Goal: Transaction & Acquisition: Subscribe to service/newsletter

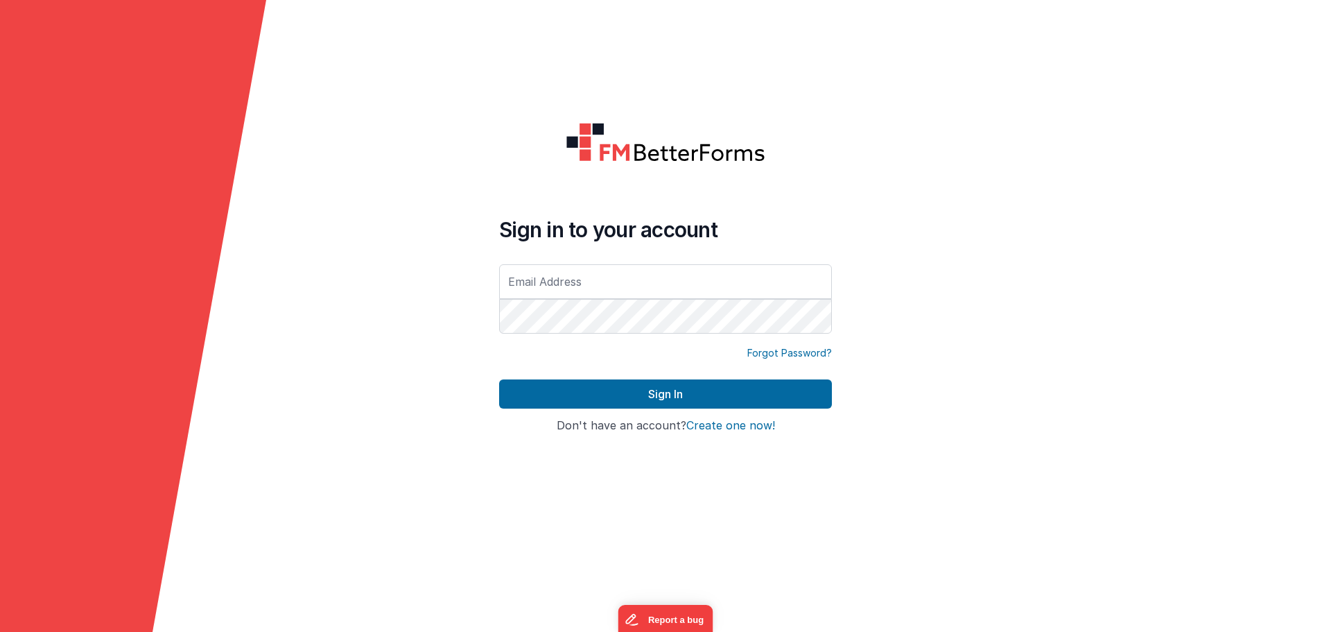
type input "[EMAIL_ADDRESS][DOMAIN_NAME]"
click at [723, 428] on button "Create one now!" at bounding box center [731, 426] width 89 height 12
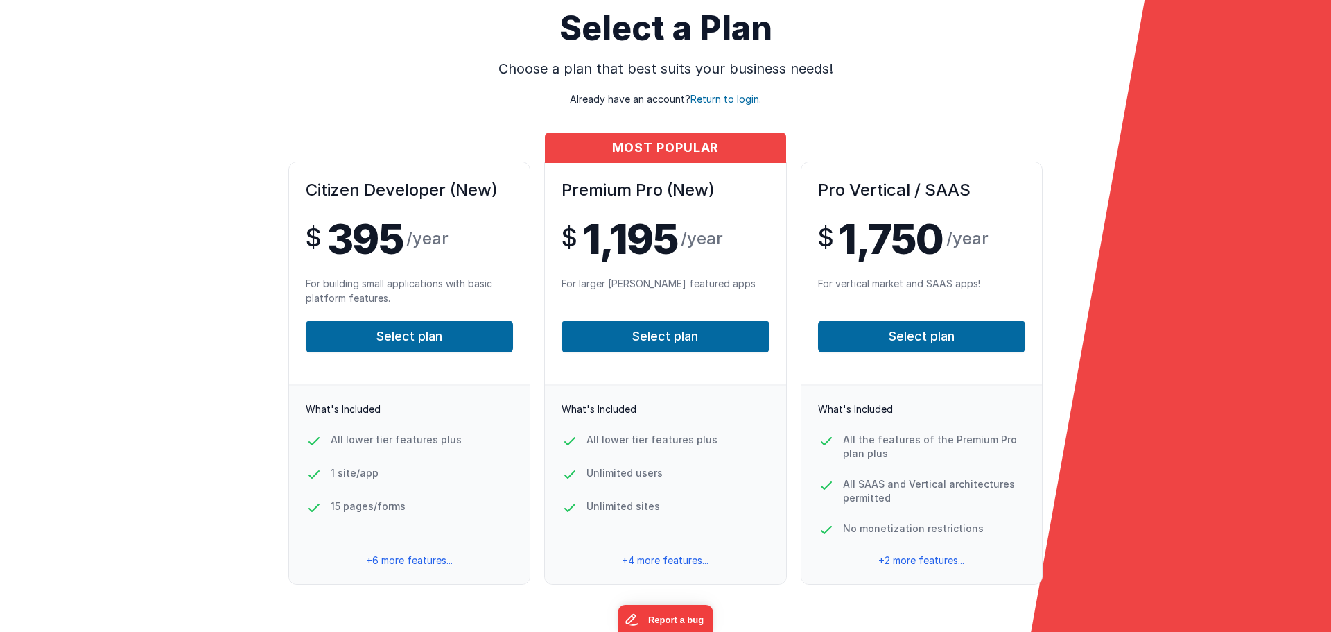
scroll to position [91, 0]
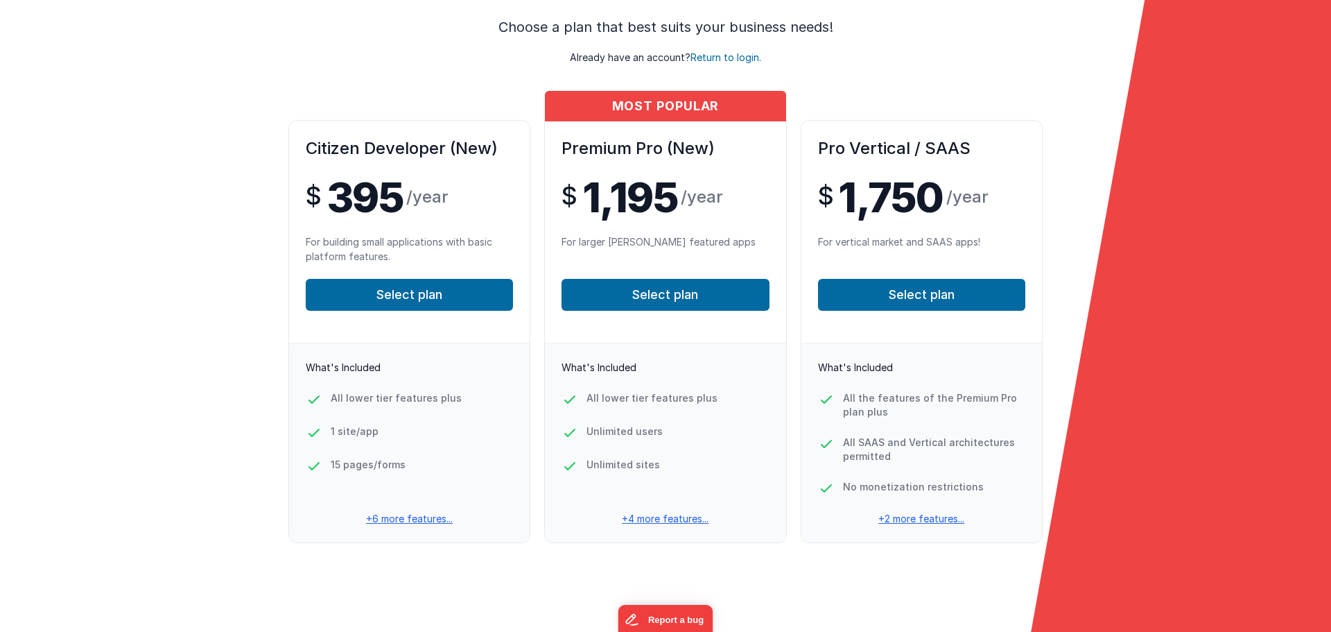
click at [416, 514] on p "+6 more features..." at bounding box center [409, 519] width 241 height 14
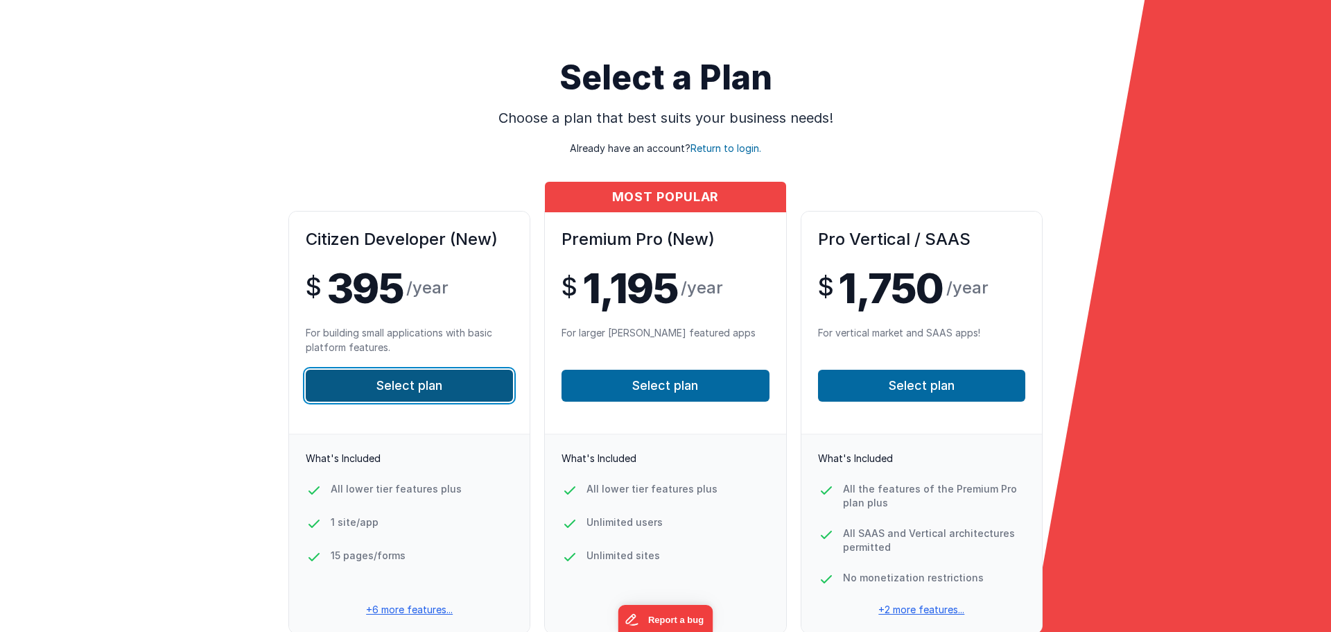
click at [442, 390] on button "Select plan" at bounding box center [409, 386] width 207 height 32
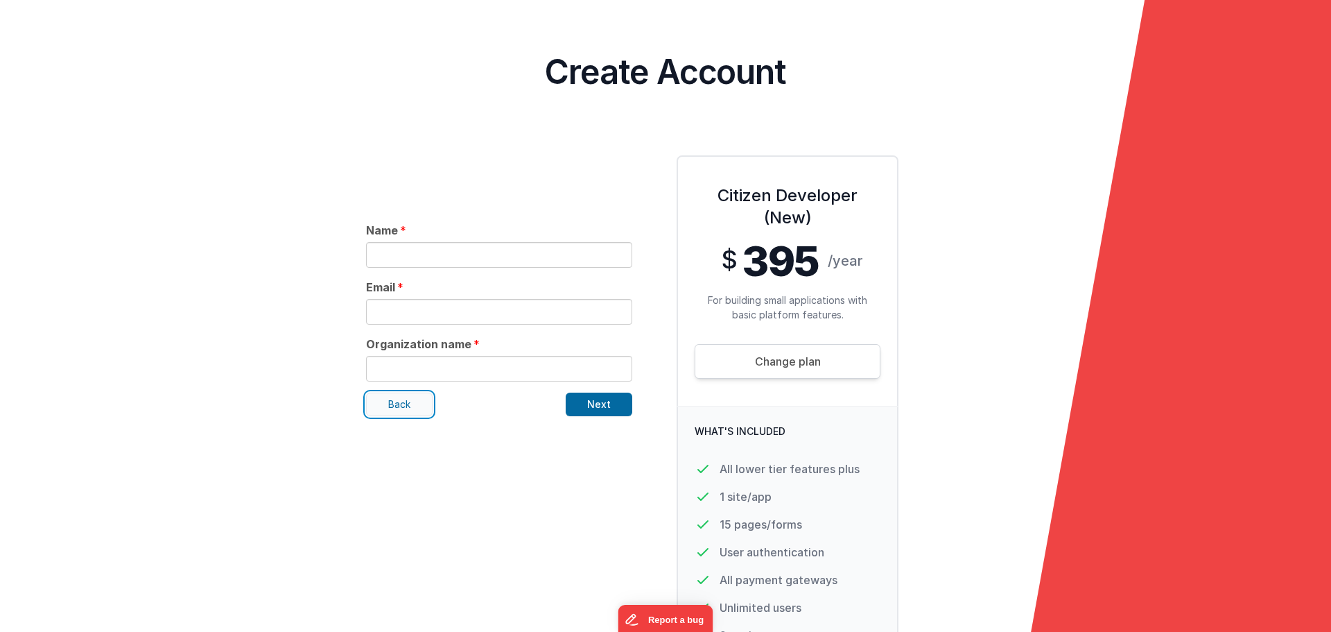
click at [396, 402] on button "Back" at bounding box center [399, 404] width 67 height 24
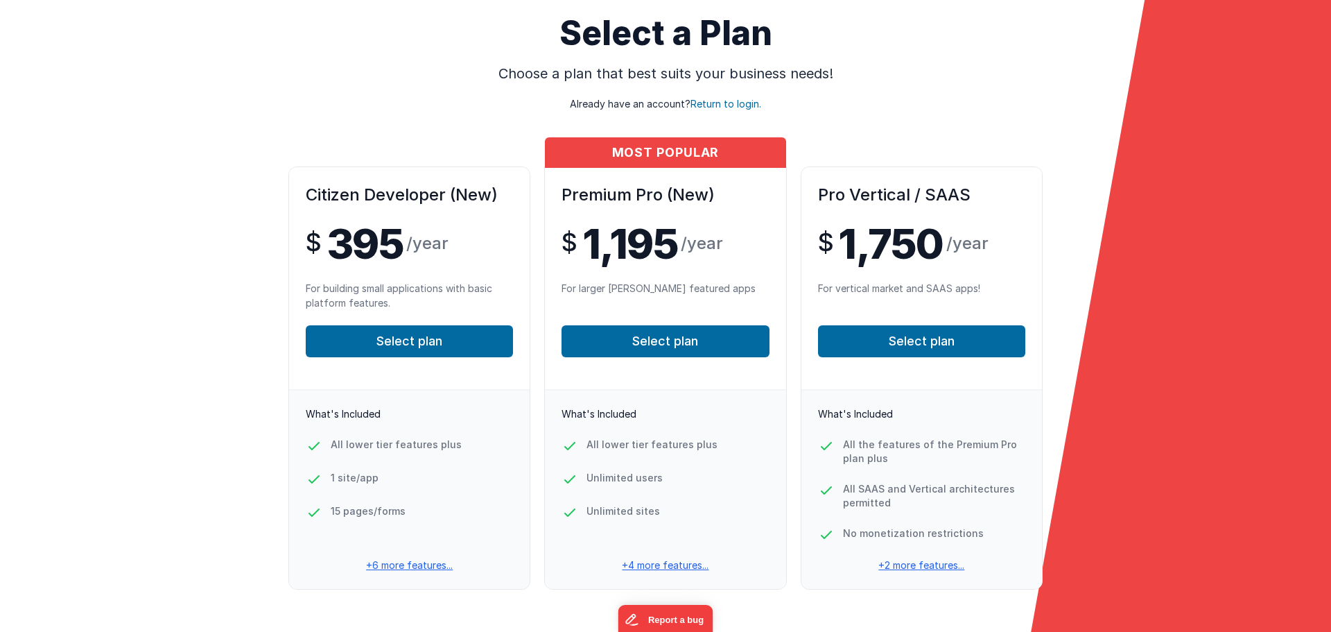
scroll to position [91, 0]
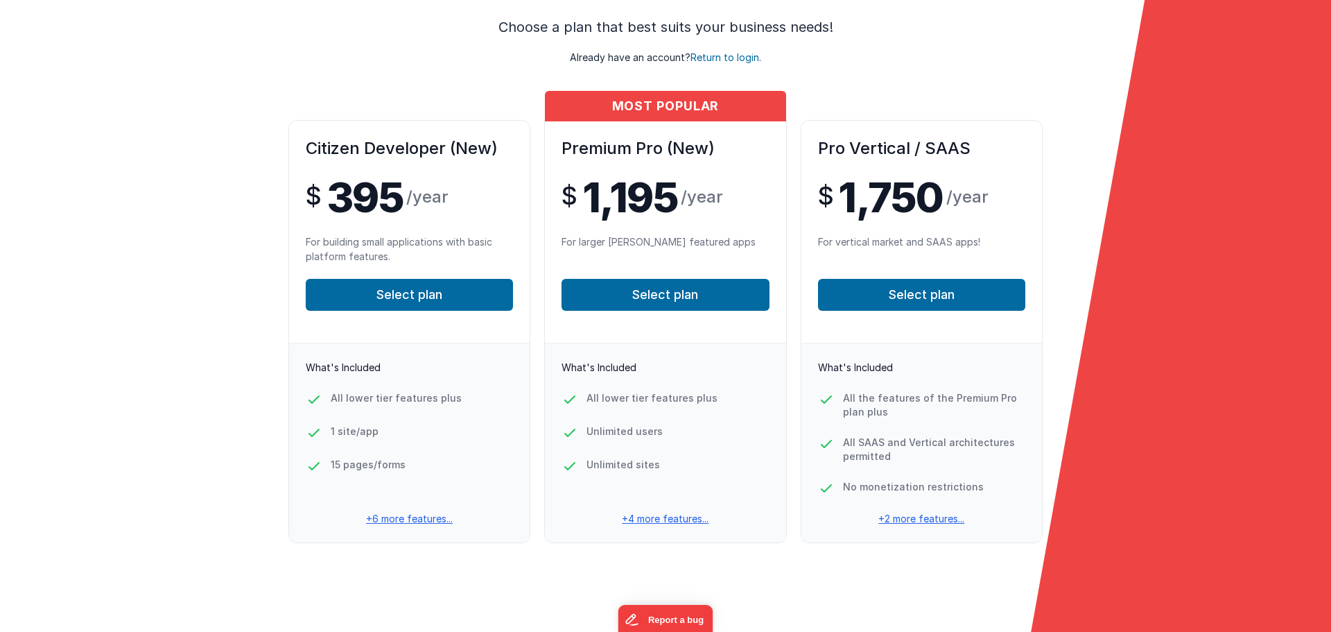
click at [400, 524] on p "+6 more features..." at bounding box center [409, 519] width 241 height 14
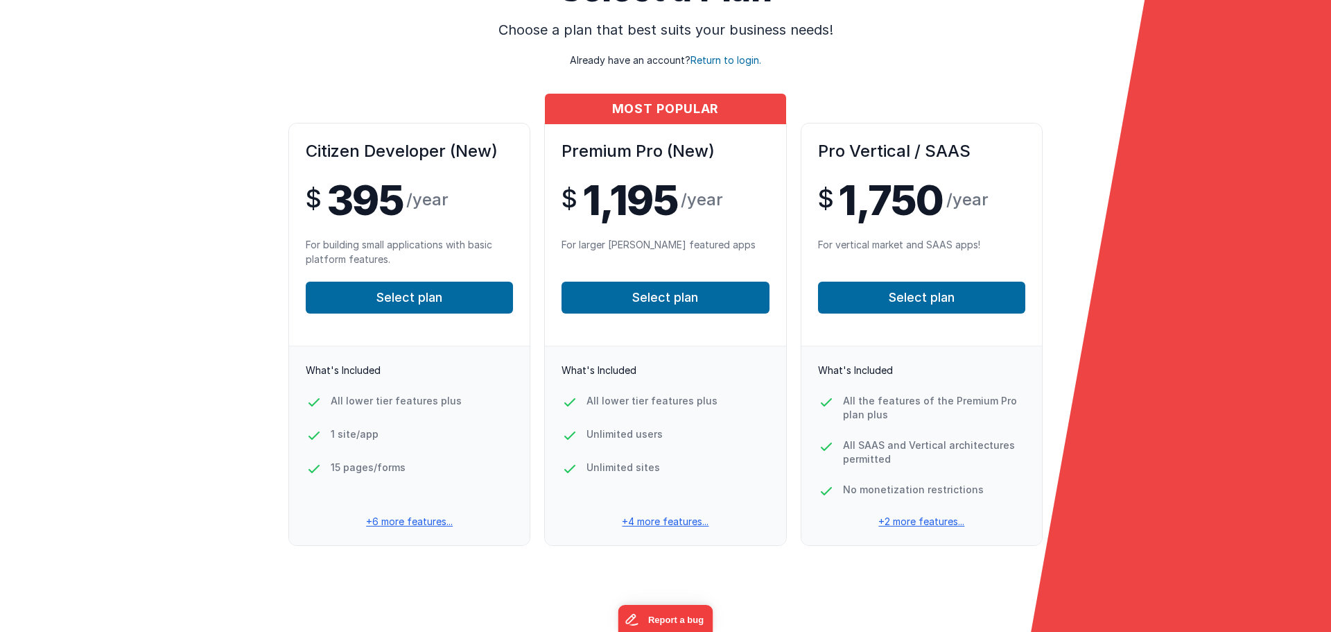
scroll to position [91, 0]
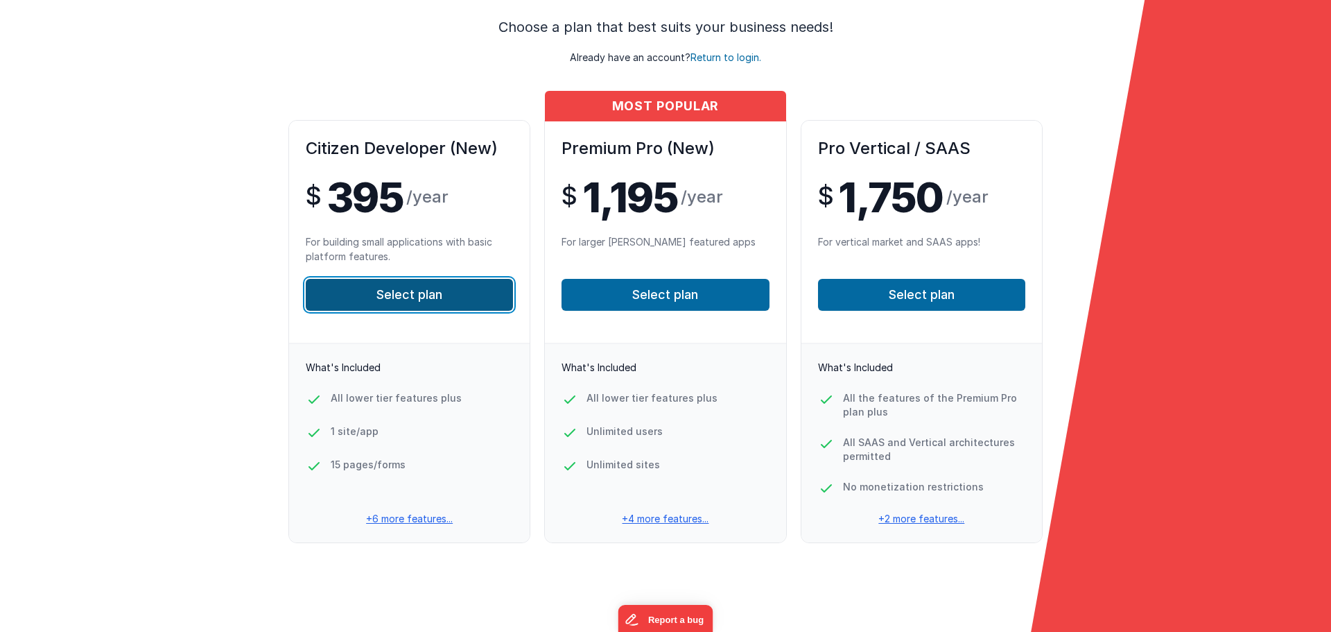
click at [460, 292] on button "Select plan" at bounding box center [409, 295] width 207 height 32
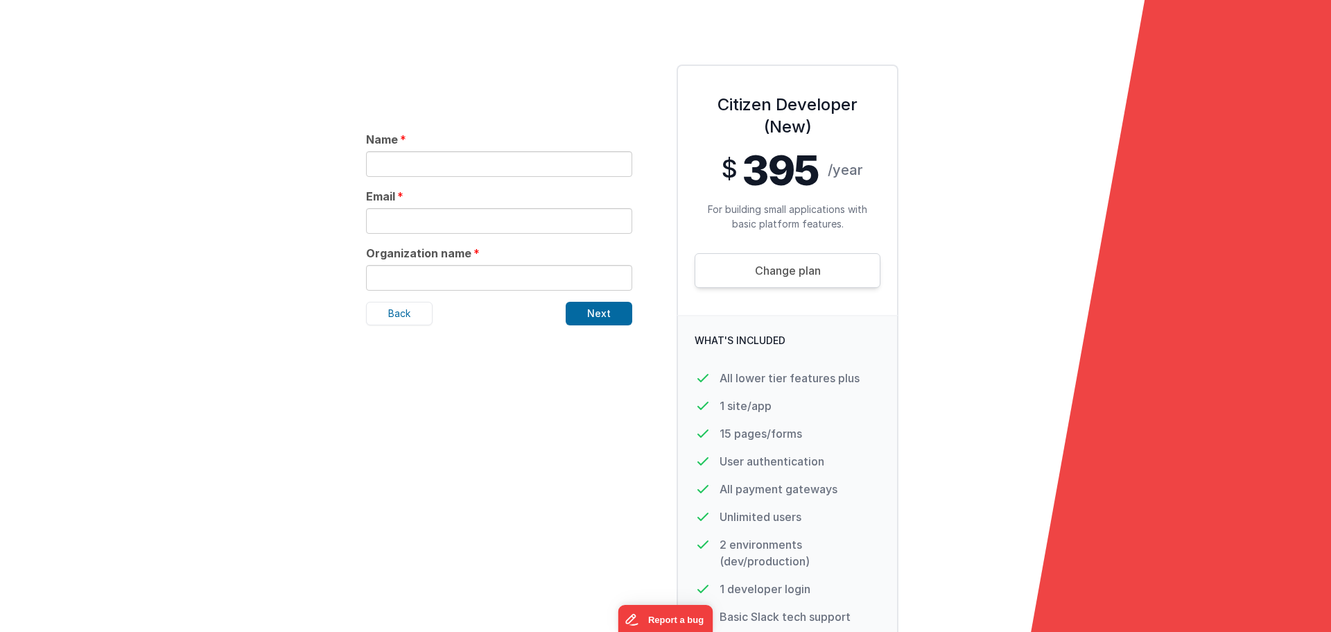
click at [497, 160] on input "text" at bounding box center [499, 164] width 266 height 26
type input "Brett Reed"
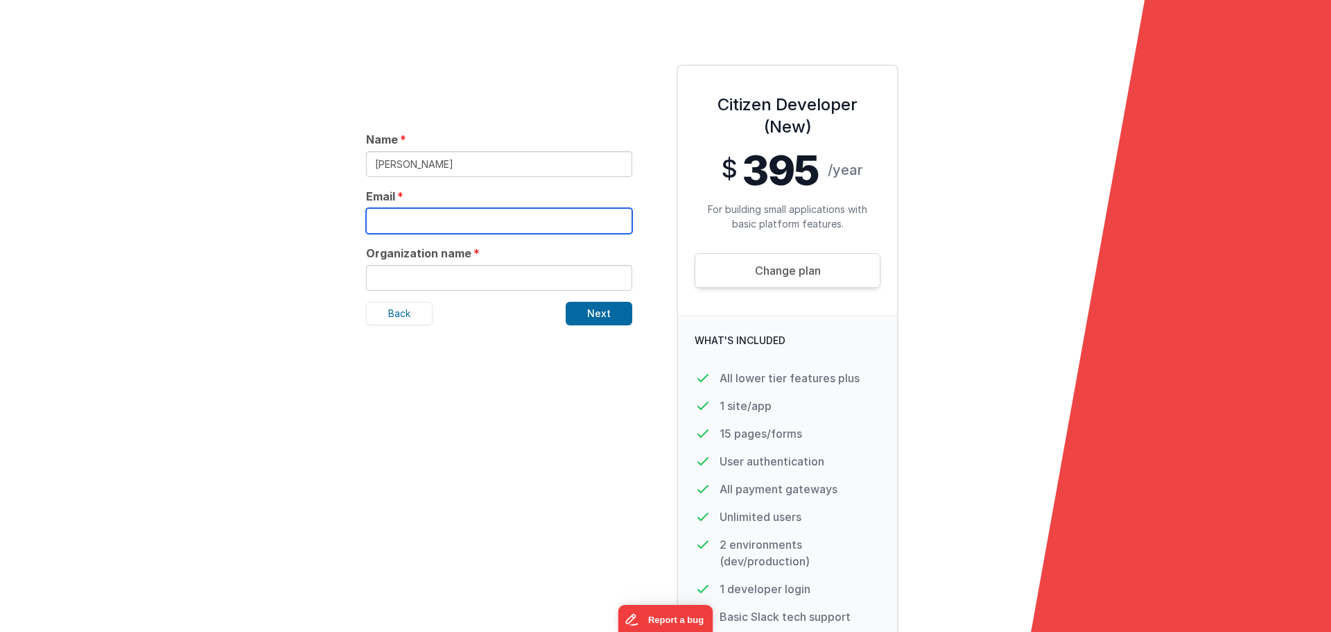
type input "dev.brettreed@gmail.com"
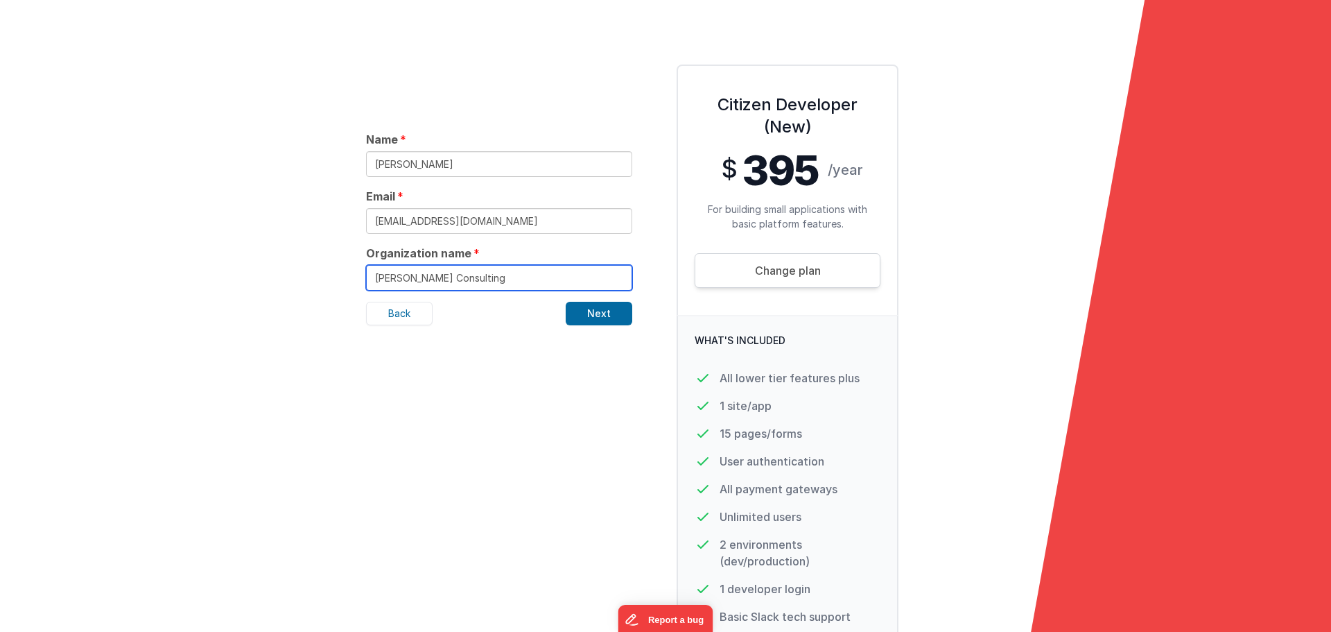
drag, startPoint x: 490, startPoint y: 282, endPoint x: 426, endPoint y: 289, distance: 64.9
click at [427, 293] on div "Name Brett Reed Email dev.brettreed@gmail.com Organization name Brett Reed Cons…" at bounding box center [499, 392] width 288 height 678
type input "Brett Reed Independent Technology Enhancements"
click at [803, 279] on link "Change plan" at bounding box center [788, 270] width 186 height 35
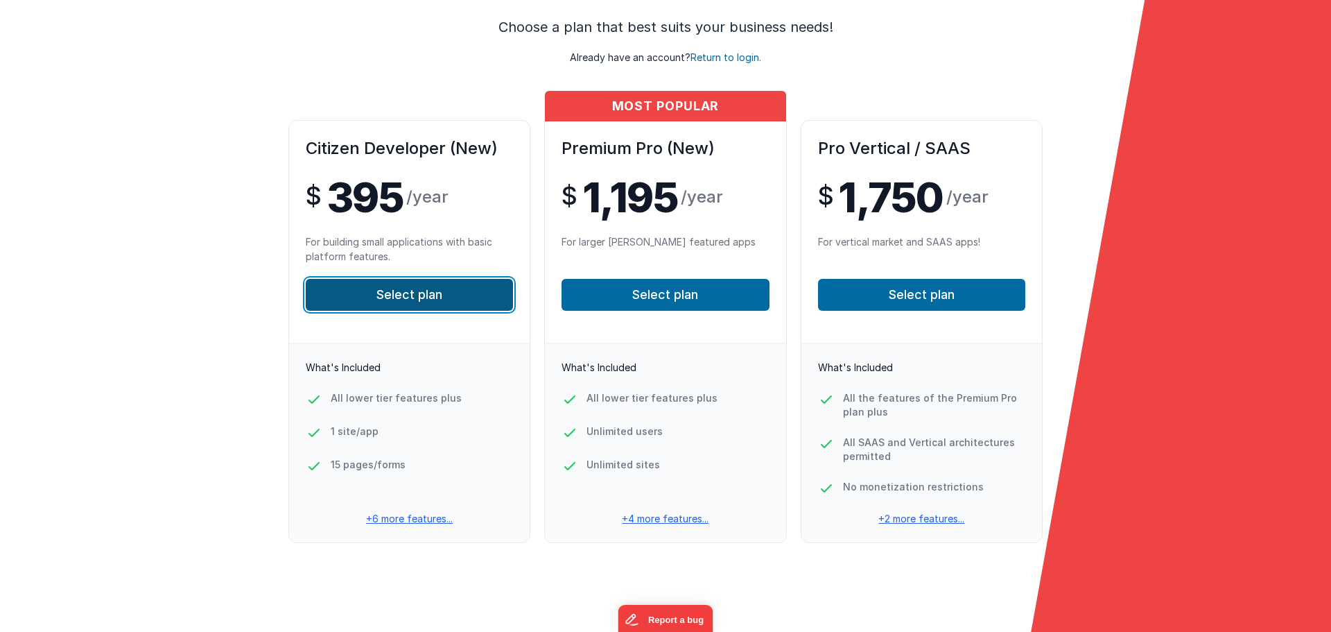
click at [452, 301] on button "Select plan" at bounding box center [409, 295] width 207 height 32
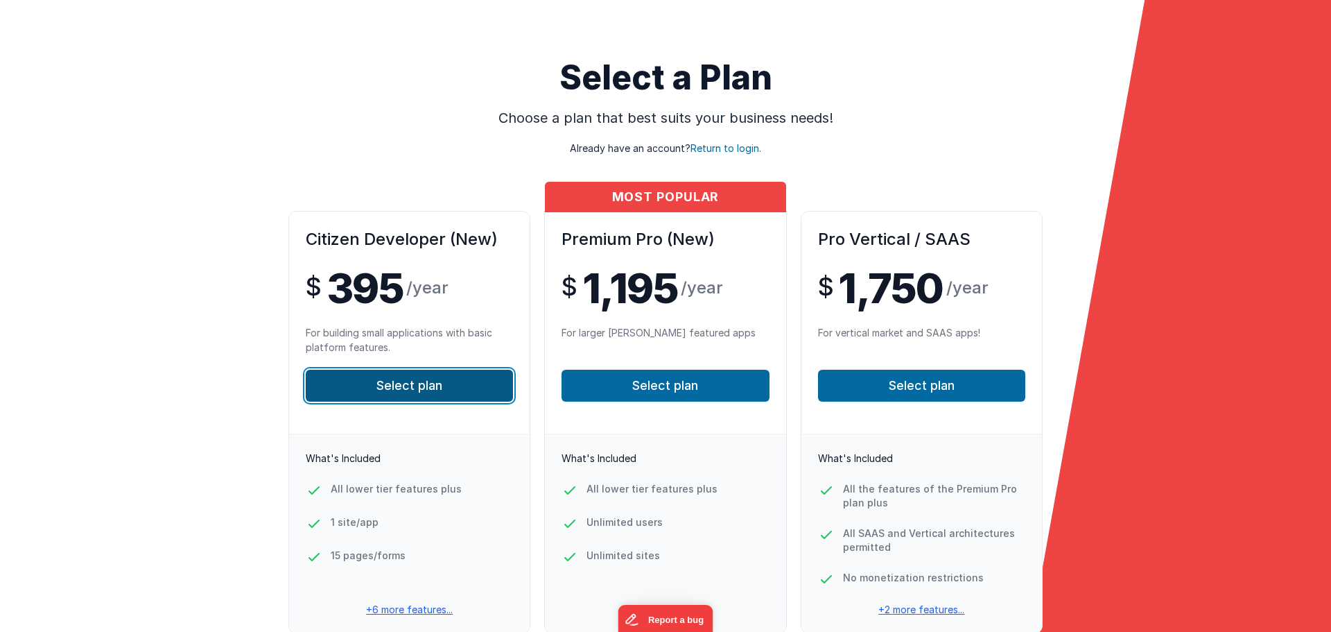
click at [475, 390] on button "Select plan" at bounding box center [409, 386] width 207 height 32
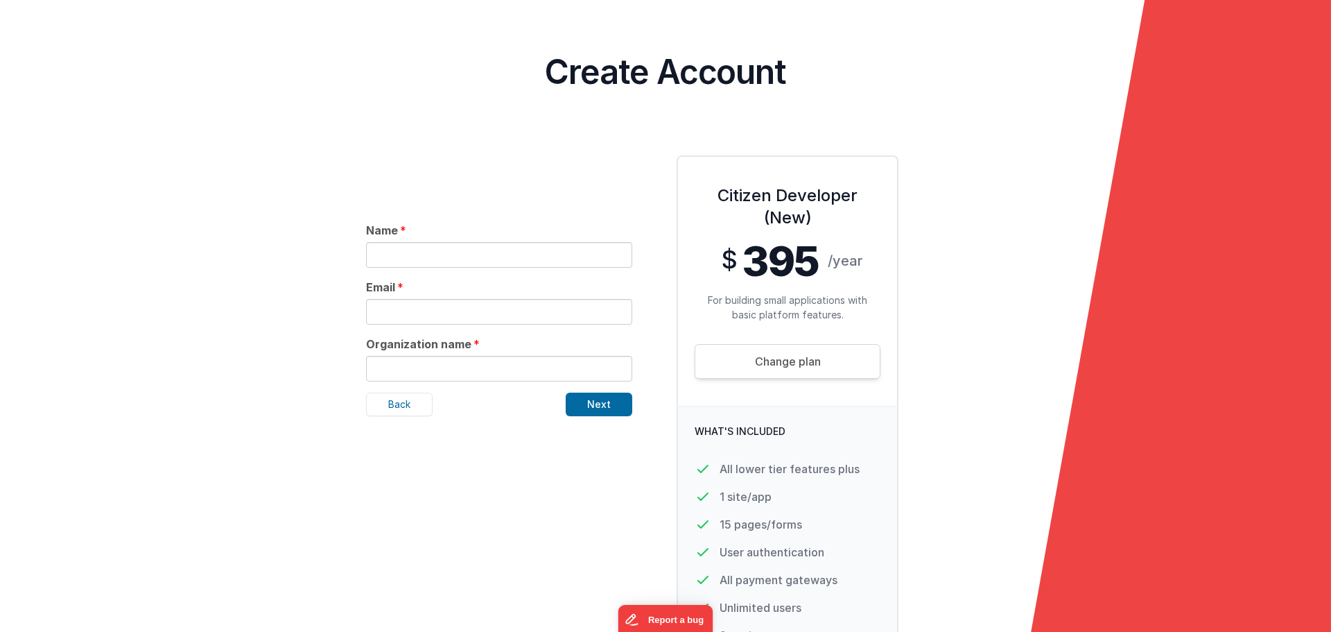
click at [504, 261] on input "text" at bounding box center [499, 255] width 266 height 26
type input "[PERSON_NAME]"
type input "[PERSON_NAME]'s Heating and Cooling"
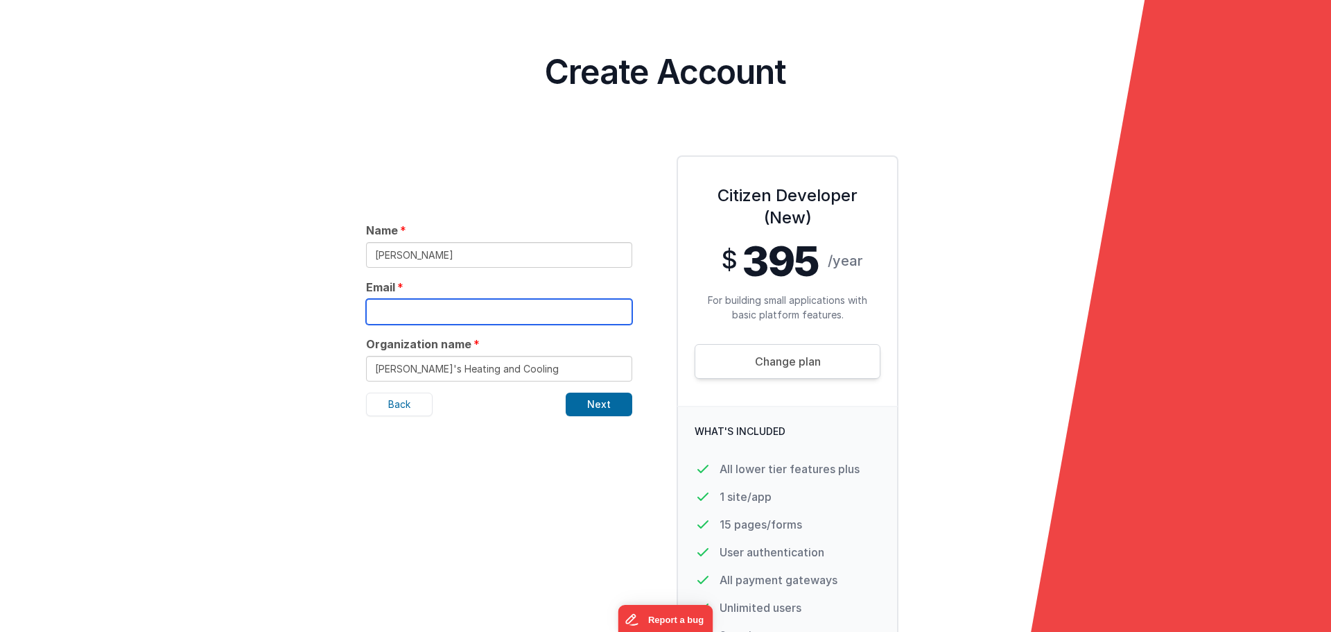
click at [433, 307] on input "text" at bounding box center [499, 312] width 266 height 26
type input "[PERSON_NAME][EMAIL_ADDRESS][DOMAIN_NAME]"
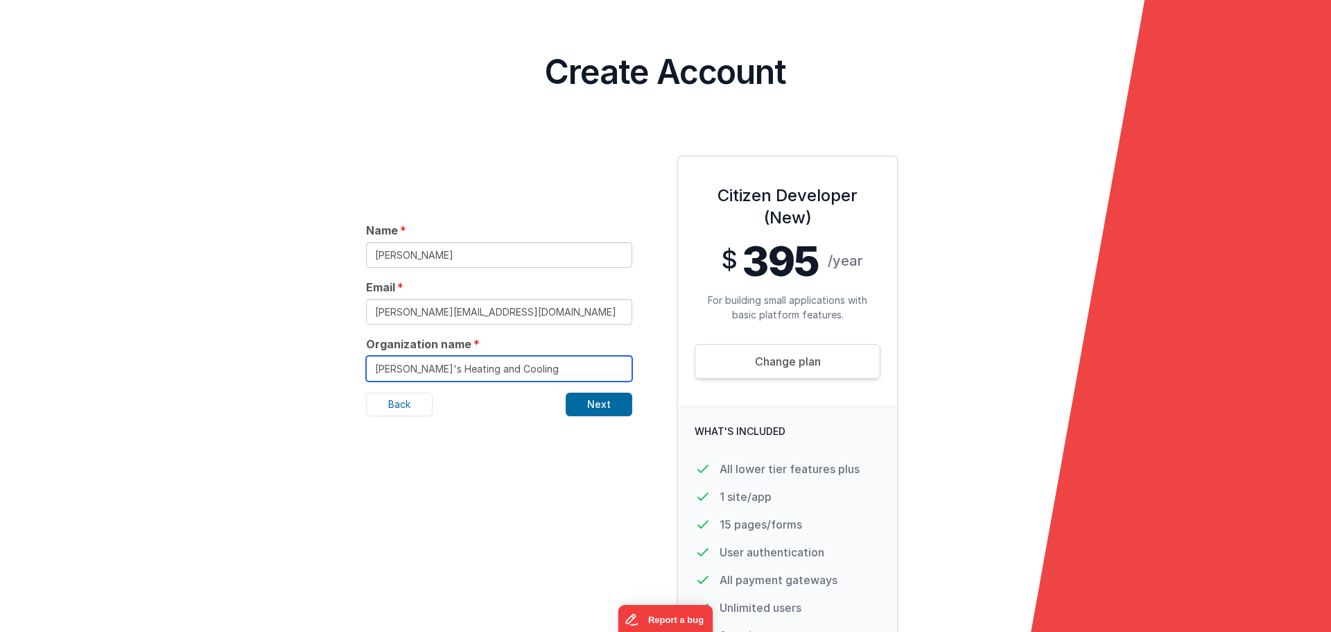
click at [527, 370] on input "[PERSON_NAME]'s Heating and Cooling" at bounding box center [499, 369] width 266 height 26
drag, startPoint x: 522, startPoint y: 370, endPoint x: 34, endPoint y: 350, distance: 488.6
click at [34, 350] on form "Select a Plan Choose a plan that best suits your business needs! Already have a…" at bounding box center [665, 316] width 1331 height 632
type input "[PERSON_NAME] Independent Technology Enhancements"
click at [528, 519] on div "Name [PERSON_NAME] Email [PERSON_NAME][EMAIL_ADDRESS][DOMAIN_NAME] Organization…" at bounding box center [499, 483] width 288 height 678
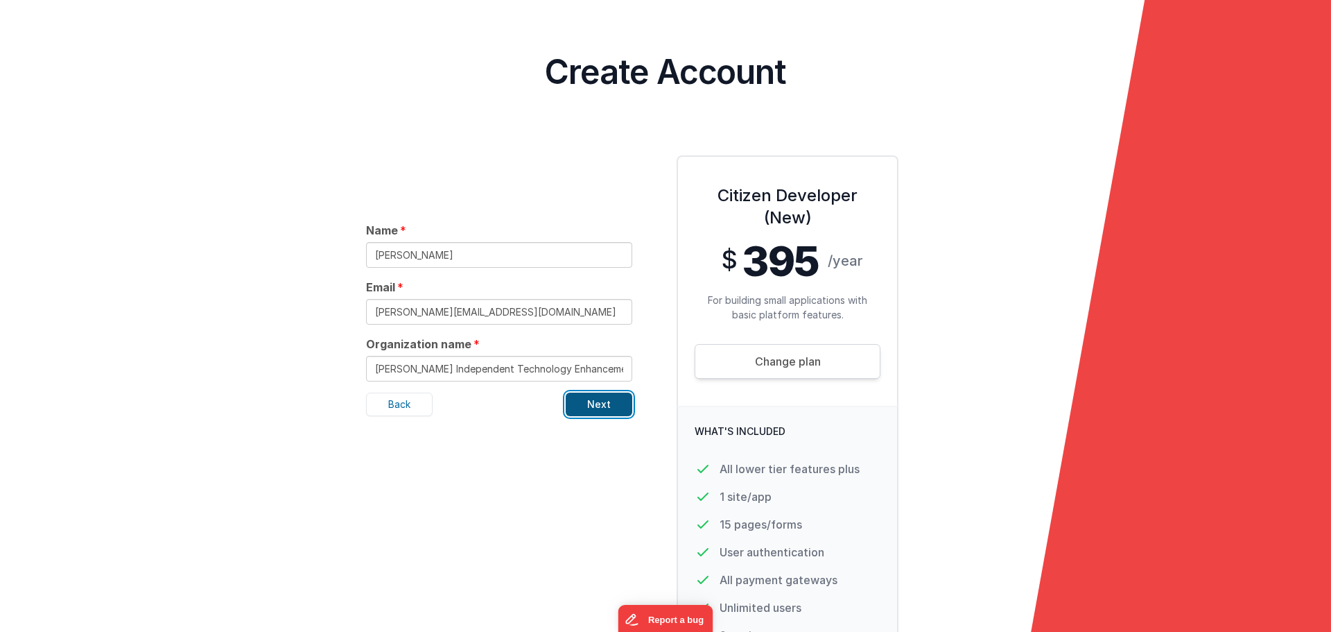
click at [606, 408] on button "Next" at bounding box center [599, 404] width 67 height 24
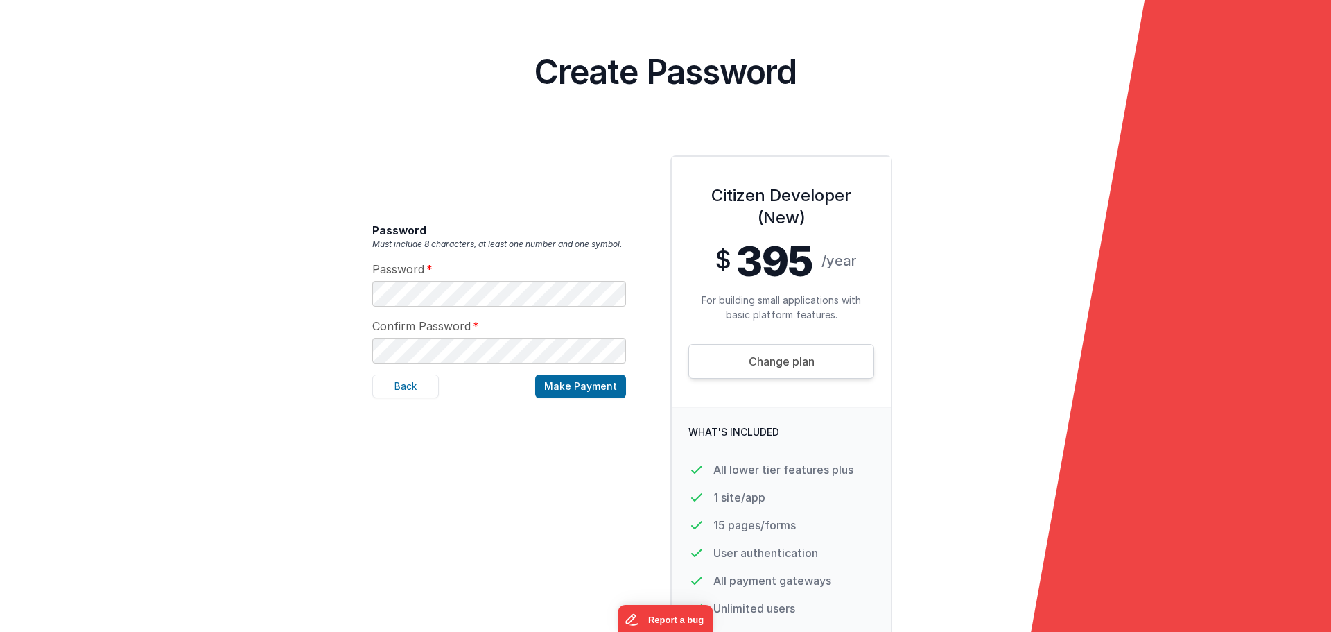
click at [311, 388] on form "Select a Plan Choose a plan that best suits your business needs! Already have a…" at bounding box center [665, 316] width 1331 height 632
click at [591, 390] on button "Make Payment" at bounding box center [580, 386] width 91 height 24
click at [588, 384] on button "Make Payment" at bounding box center [580, 386] width 91 height 24
